Goal: Information Seeking & Learning: Learn about a topic

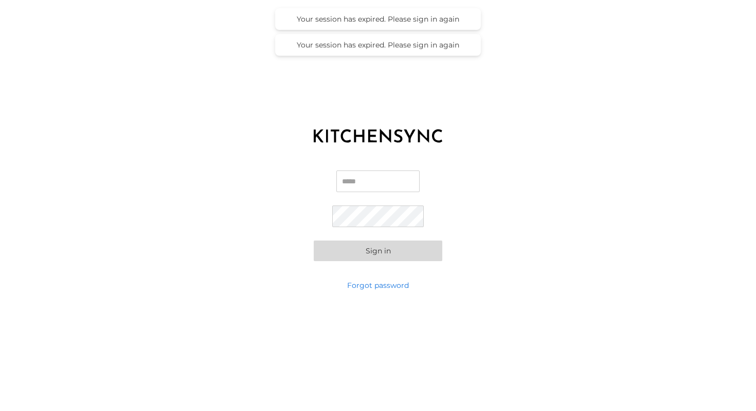
click at [392, 180] on input "Email" at bounding box center [377, 181] width 83 height 22
type input "**********"
click at [370, 246] on button "Sign in" at bounding box center [378, 250] width 129 height 21
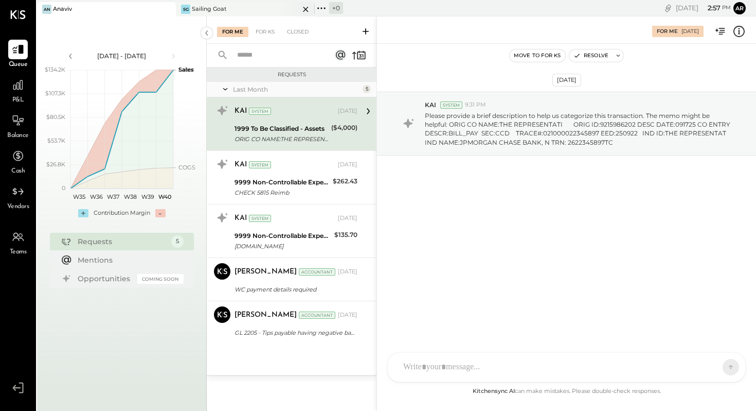
click at [234, 8] on div "SG Sailing Goat" at bounding box center [237, 9] width 123 height 9
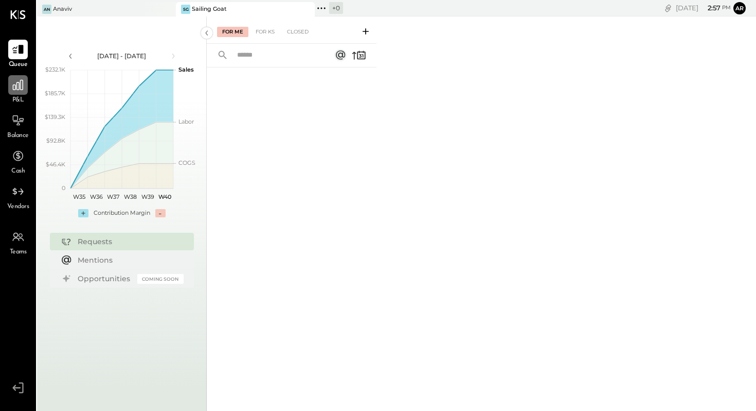
click at [15, 85] on icon at bounding box center [18, 85] width 10 height 10
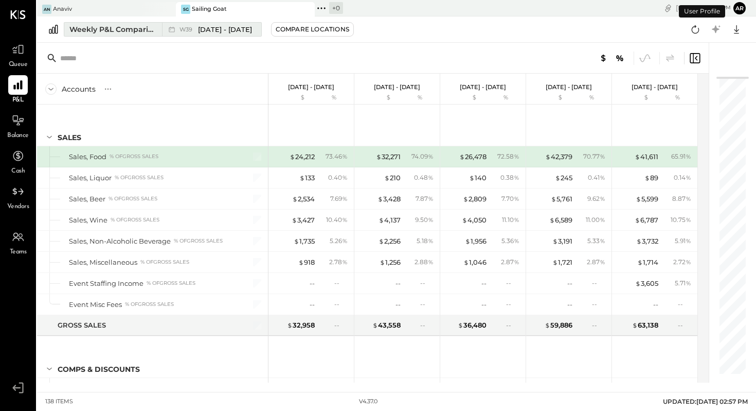
click at [202, 28] on span "[DATE] - [DATE]" at bounding box center [225, 30] width 54 height 10
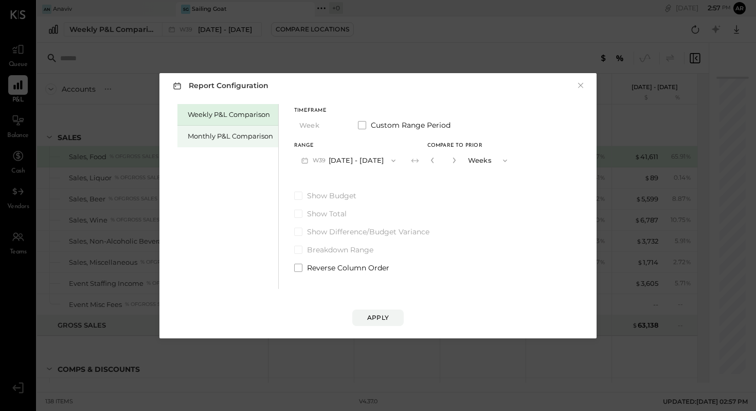
click at [250, 139] on div "Monthly P&L Comparison" at bounding box center [230, 136] width 85 height 10
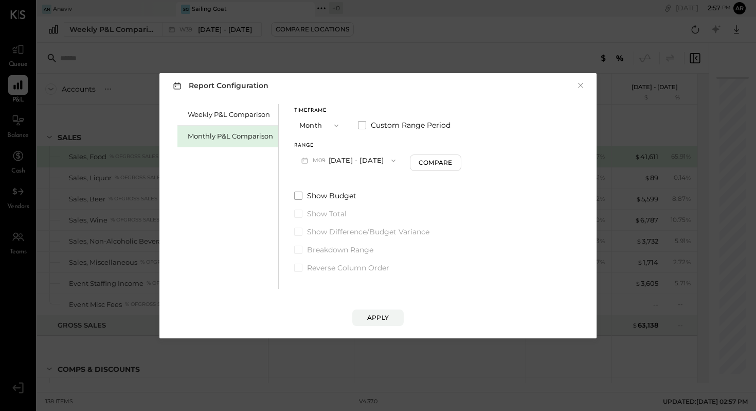
click at [310, 127] on button "Month" at bounding box center [319, 125] width 51 height 19
click at [318, 124] on span "Month" at bounding box center [313, 125] width 21 height 7
click at [352, 160] on button "M09 [DATE] - [DATE]" at bounding box center [348, 160] width 109 height 19
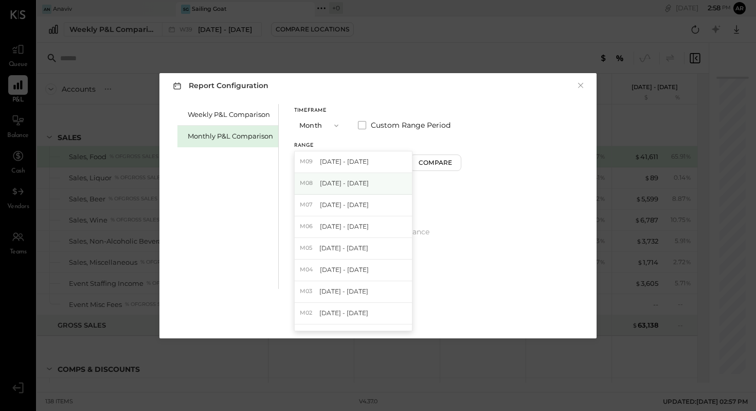
click at [347, 181] on span "[DATE] - [DATE]" at bounding box center [344, 183] width 49 height 9
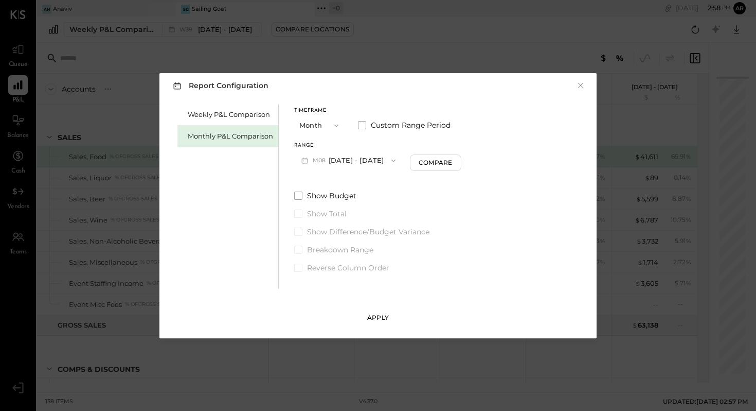
click at [376, 317] on div "Apply" at bounding box center [378, 317] width 22 height 9
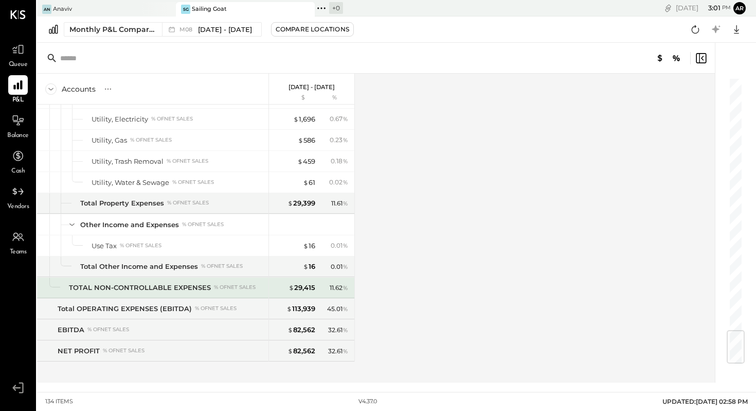
scroll to position [2129, 0]
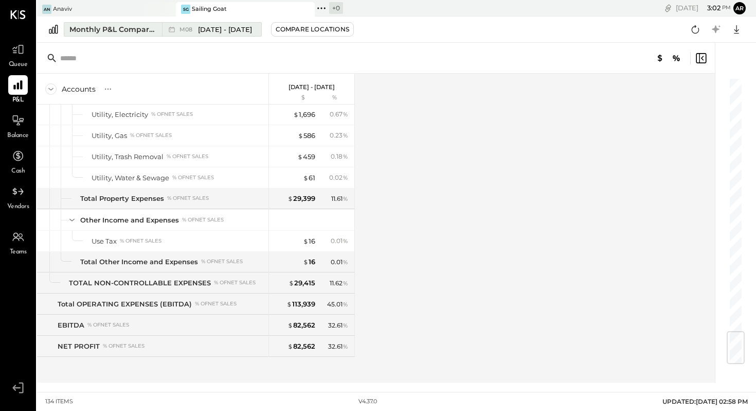
click at [206, 28] on span "[DATE] - [DATE]" at bounding box center [225, 30] width 54 height 10
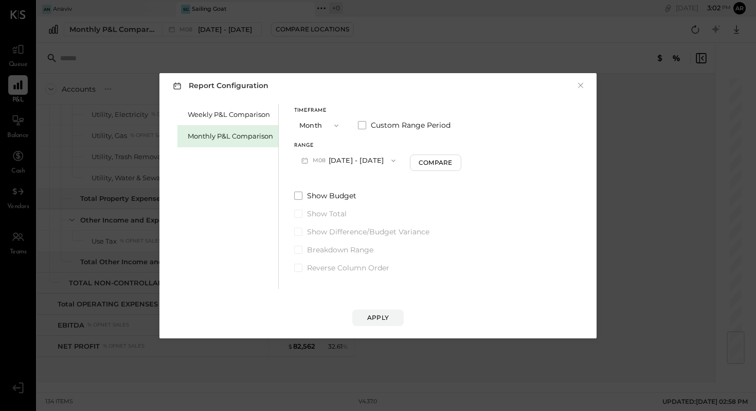
click at [328, 125] on span "button" at bounding box center [333, 125] width 13 height 8
click at [309, 160] on span "YTD" at bounding box center [308, 161] width 10 height 7
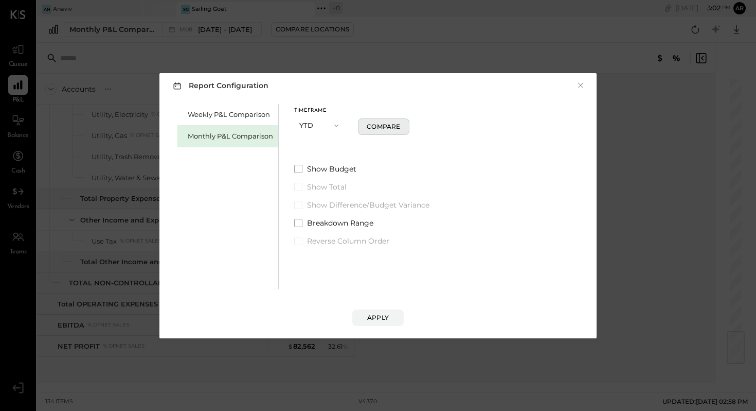
click at [387, 126] on div "Compare" at bounding box center [383, 126] width 33 height 9
click at [298, 168] on span at bounding box center [298, 169] width 8 height 8
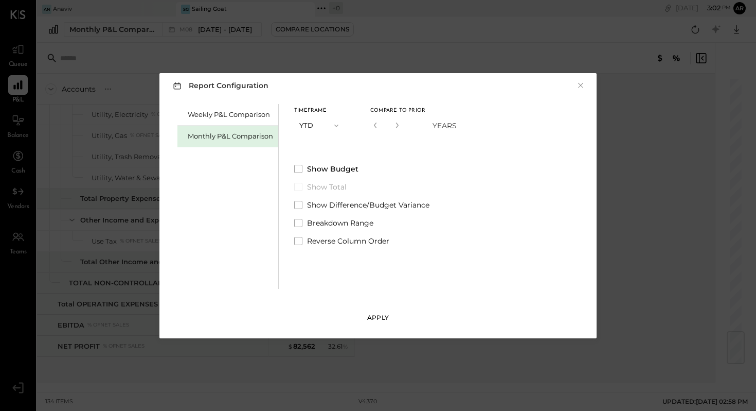
click at [378, 317] on div "Apply" at bounding box center [378, 317] width 22 height 9
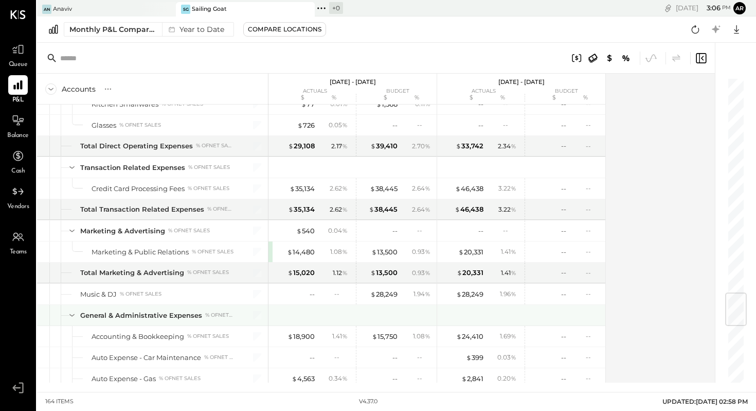
scroll to position [1800, 0]
